Goal: Navigation & Orientation: Find specific page/section

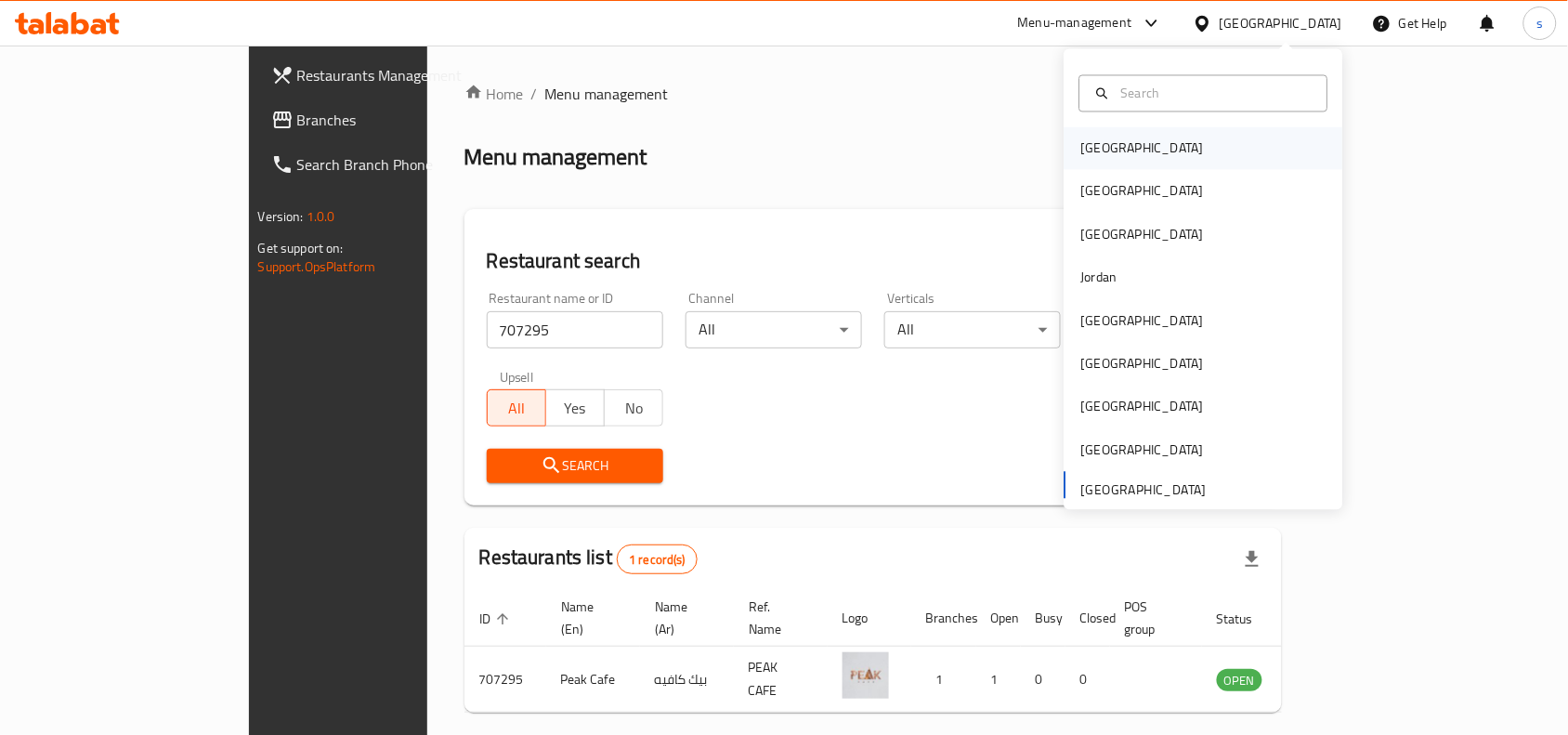
click at [1171, 141] on div "Bahrain" at bounding box center [1204, 148] width 279 height 43
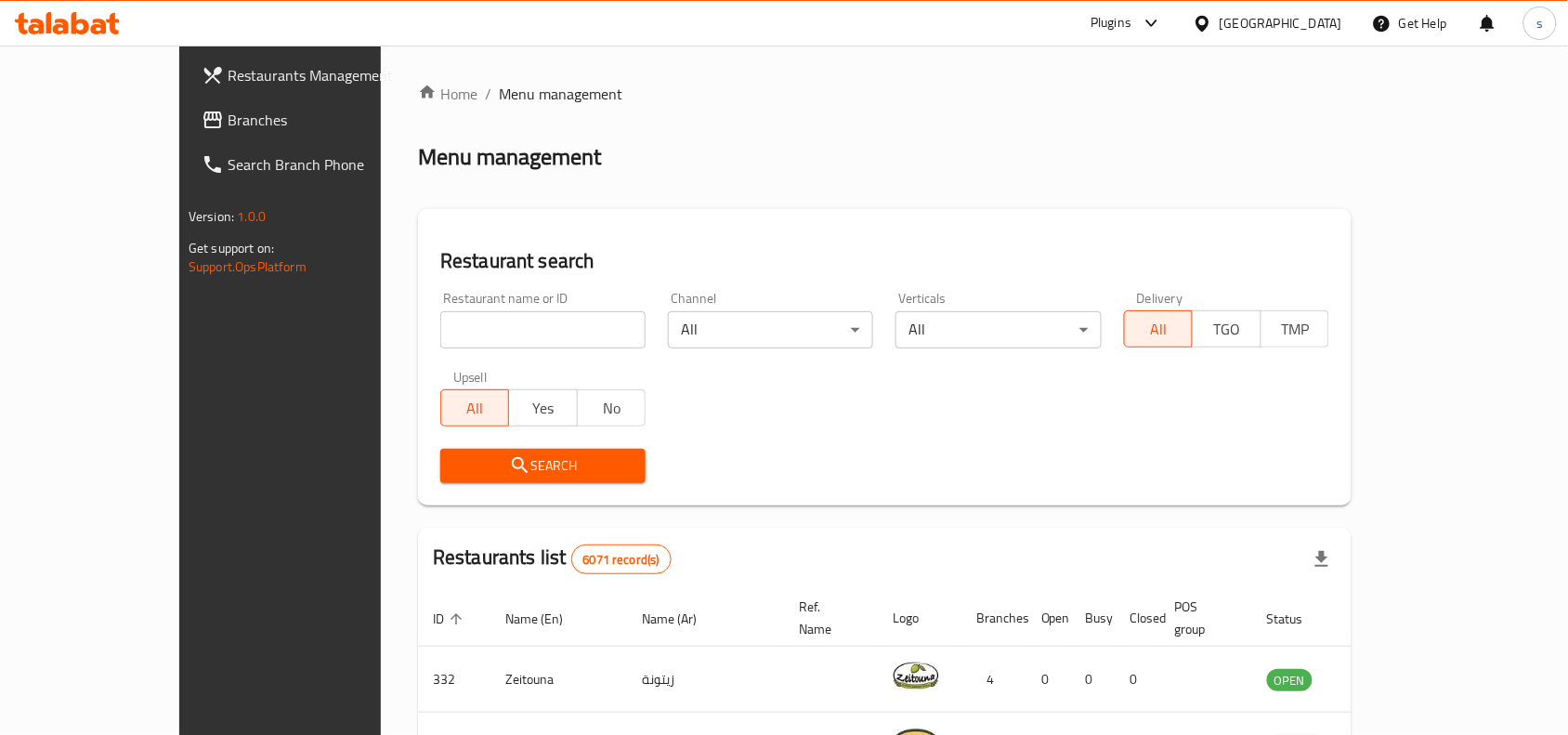
click at [1219, 20] on div at bounding box center [1206, 23] width 27 height 21
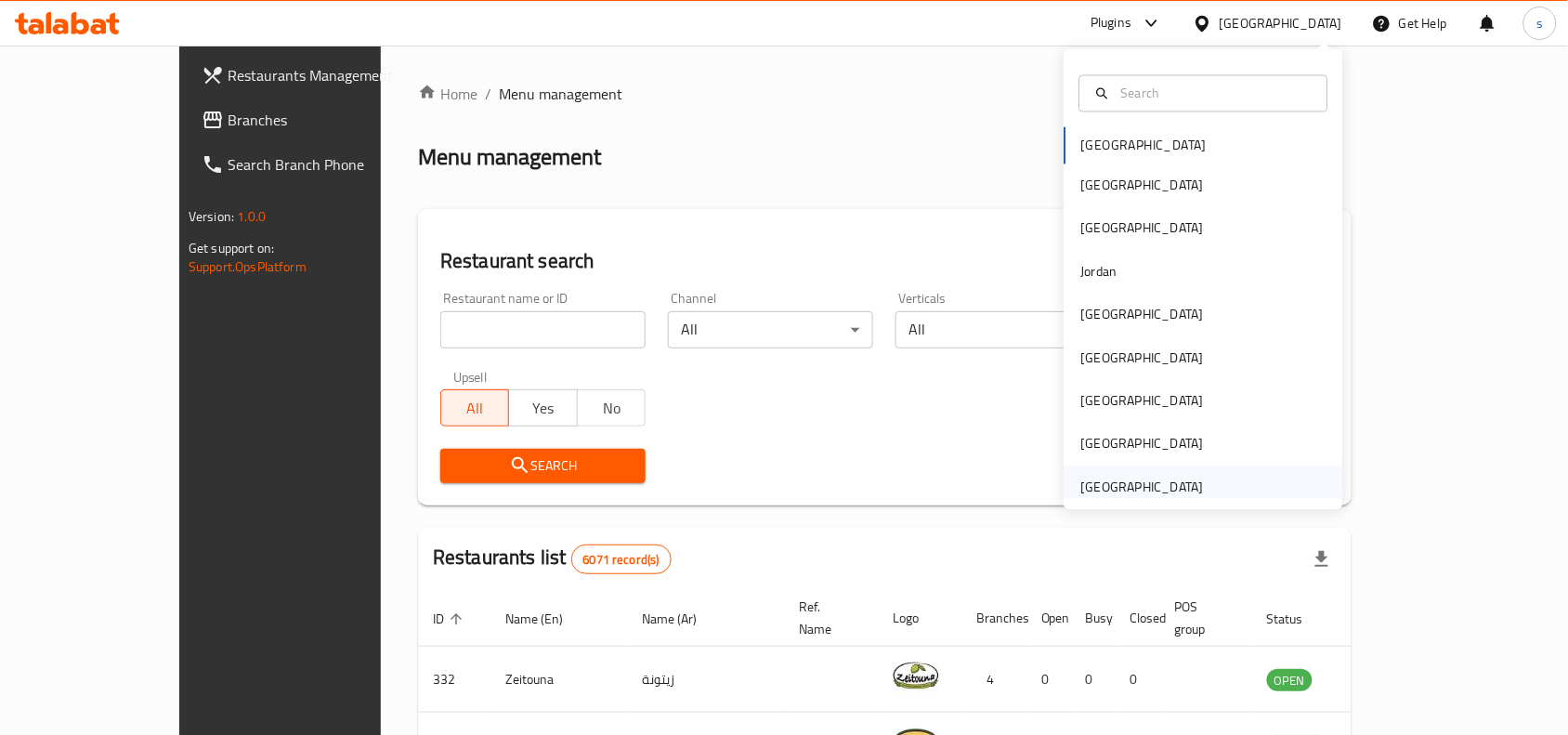
click at [1097, 480] on div "[GEOGRAPHIC_DATA]" at bounding box center [1142, 487] width 122 height 21
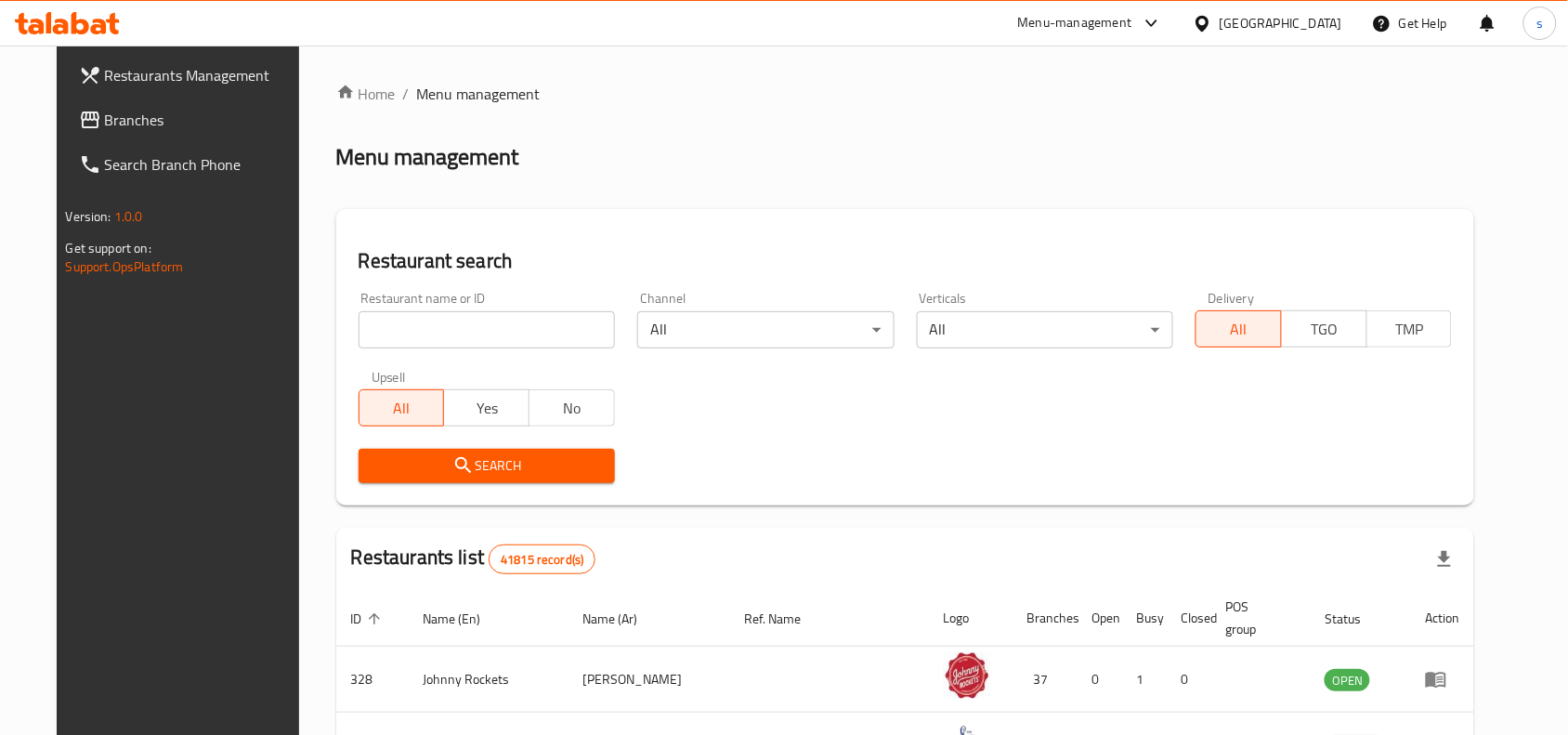
click at [105, 117] on span "Branches" at bounding box center [205, 119] width 199 height 22
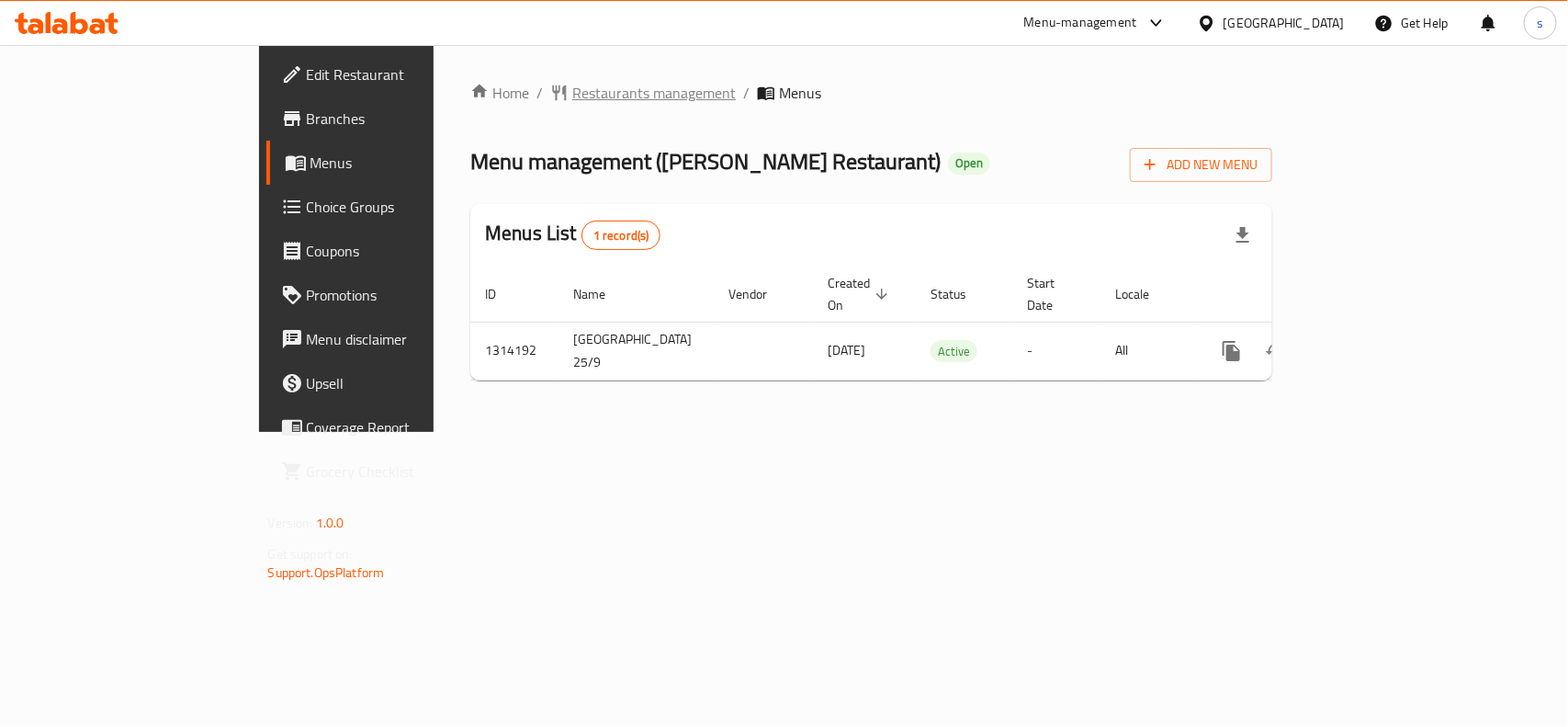
click at [572, 89] on span "Restaurants management" at bounding box center [654, 92] width 164 height 22
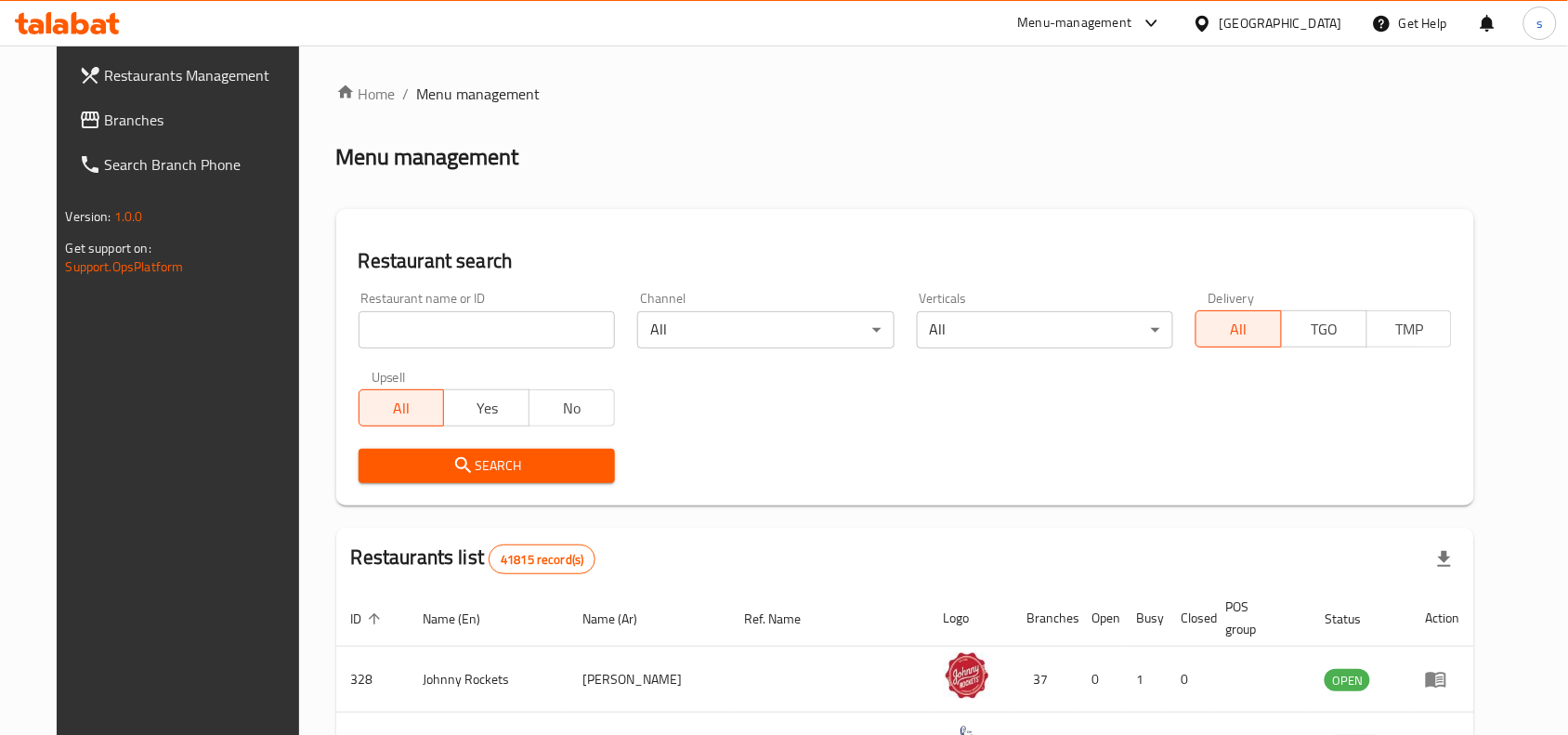
click at [479, 330] on input "search" at bounding box center [487, 329] width 256 height 37
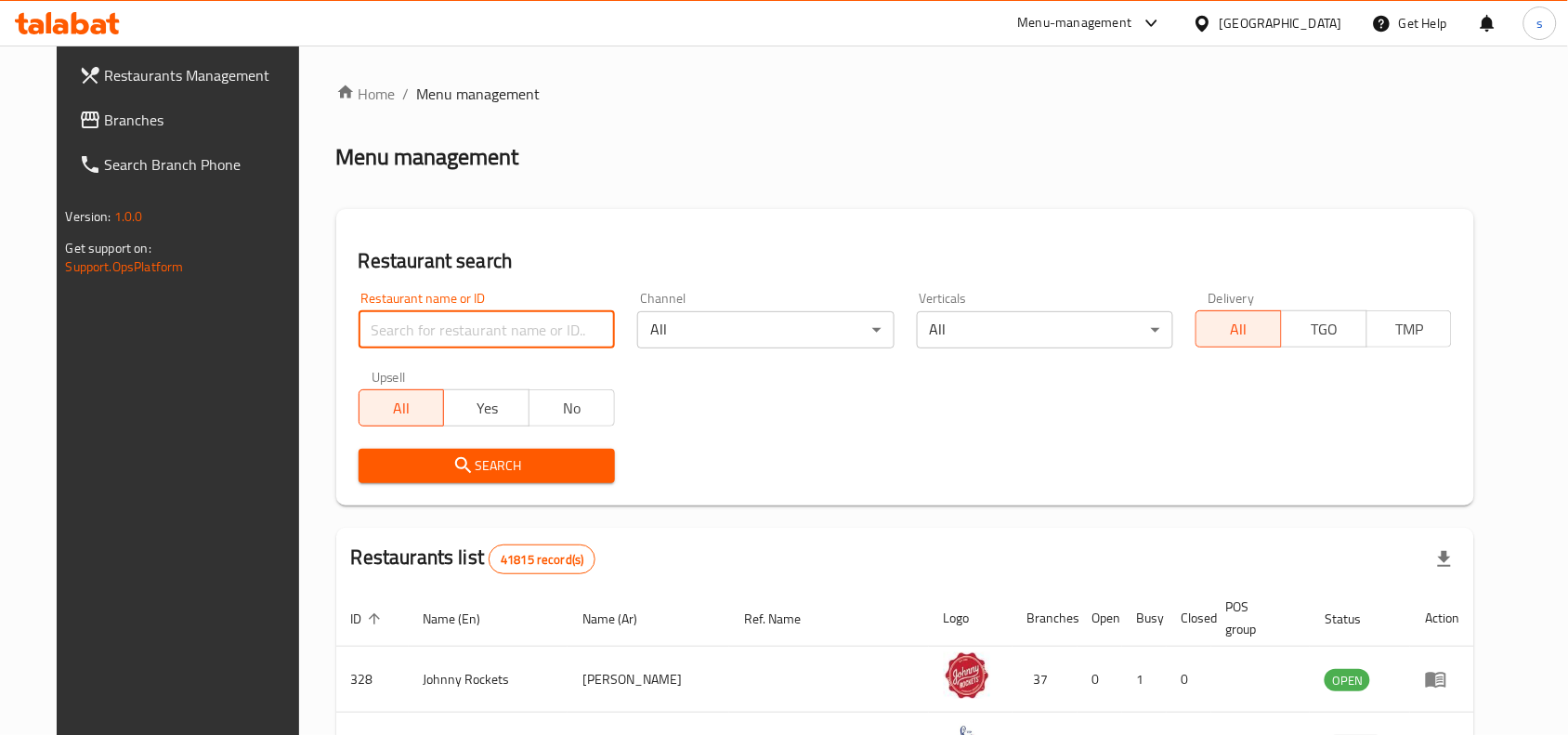
paste input "706828"
type input "706828"
click button "Search" at bounding box center [487, 466] width 256 height 35
